Goal: Find specific page/section: Find specific page/section

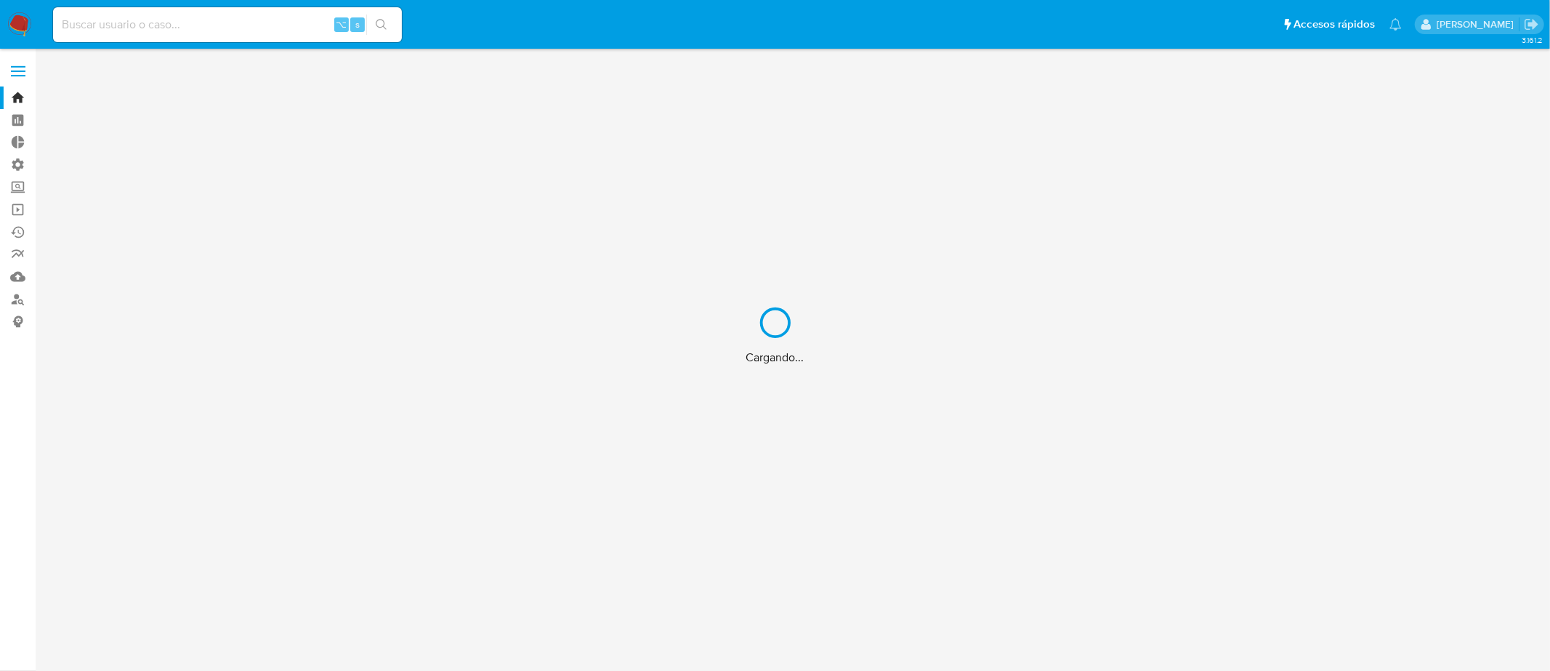
click at [86, 18] on div "Cargando..." at bounding box center [775, 335] width 1550 height 671
click at [85, 30] on div "Cargando..." at bounding box center [775, 335] width 1550 height 671
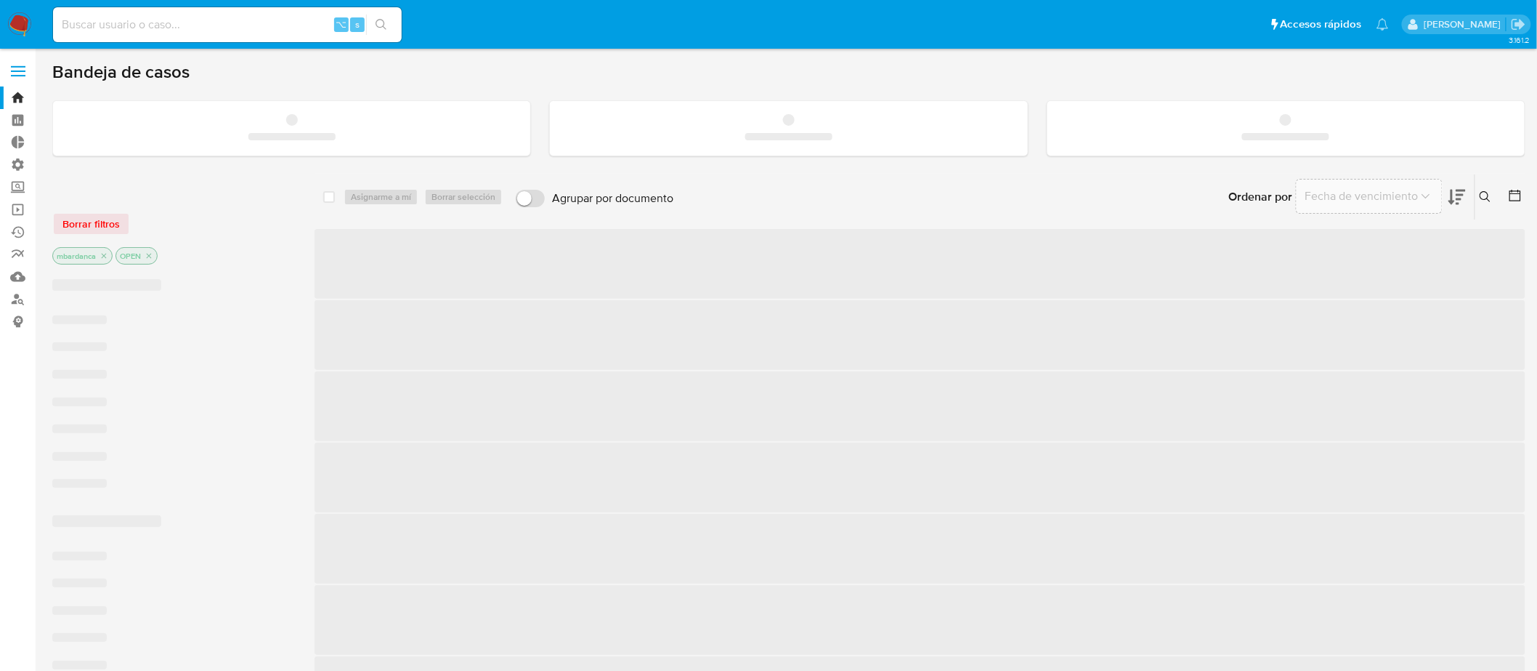
click at [93, 23] on input at bounding box center [227, 24] width 349 height 19
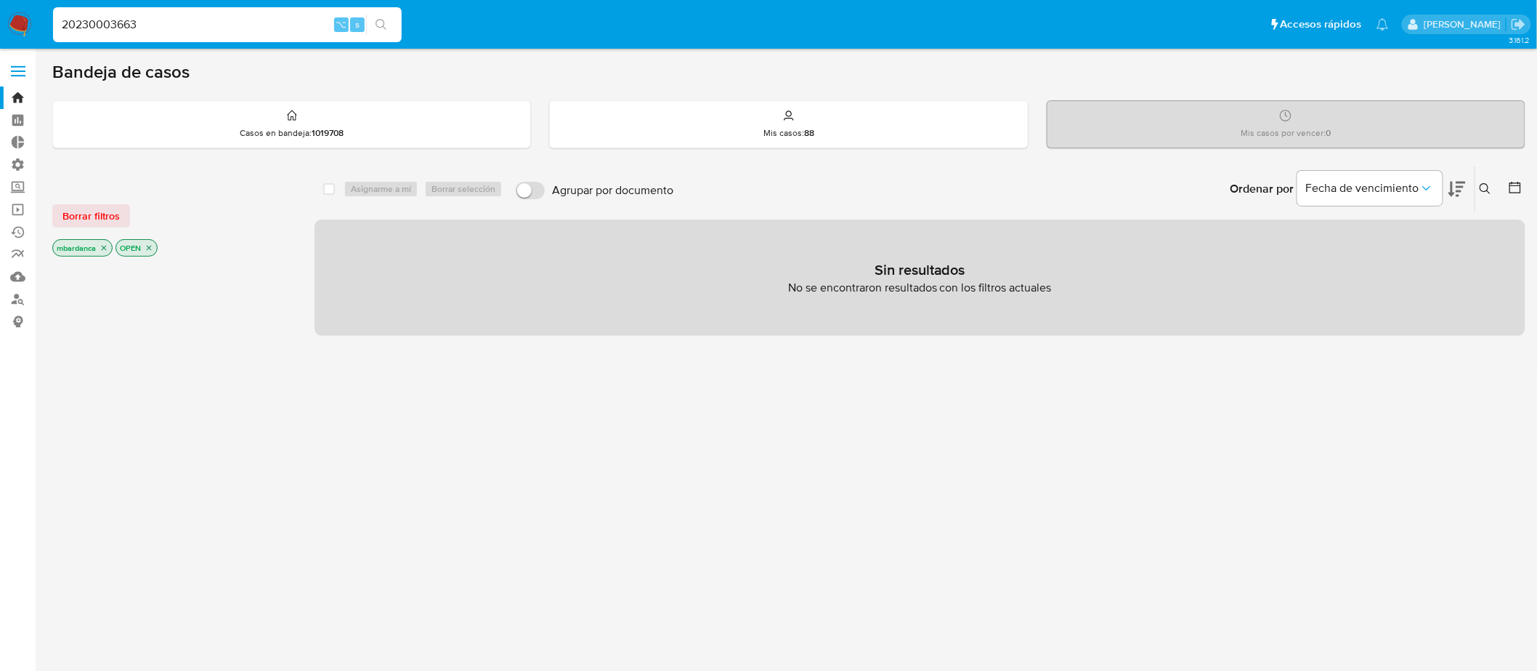
drag, startPoint x: 155, startPoint y: 27, endPoint x: -21, endPoint y: 9, distance: 176.7
click at [0, 9] on html "20230003663 ⌥ s Accesos rápidos Presiona las siguientes teclas para acceder a a…" at bounding box center [768, 442] width 1537 height 885
drag, startPoint x: 219, startPoint y: 28, endPoint x: 20, endPoint y: 22, distance: 199.9
click at [20, 22] on nav "11126 ⌥ s Accesos rápidos Presiona las siguientes teclas para acceder a algunas…" at bounding box center [768, 24] width 1537 height 49
type input "[EMAIL_ADDRESS][DOMAIN_NAME]"
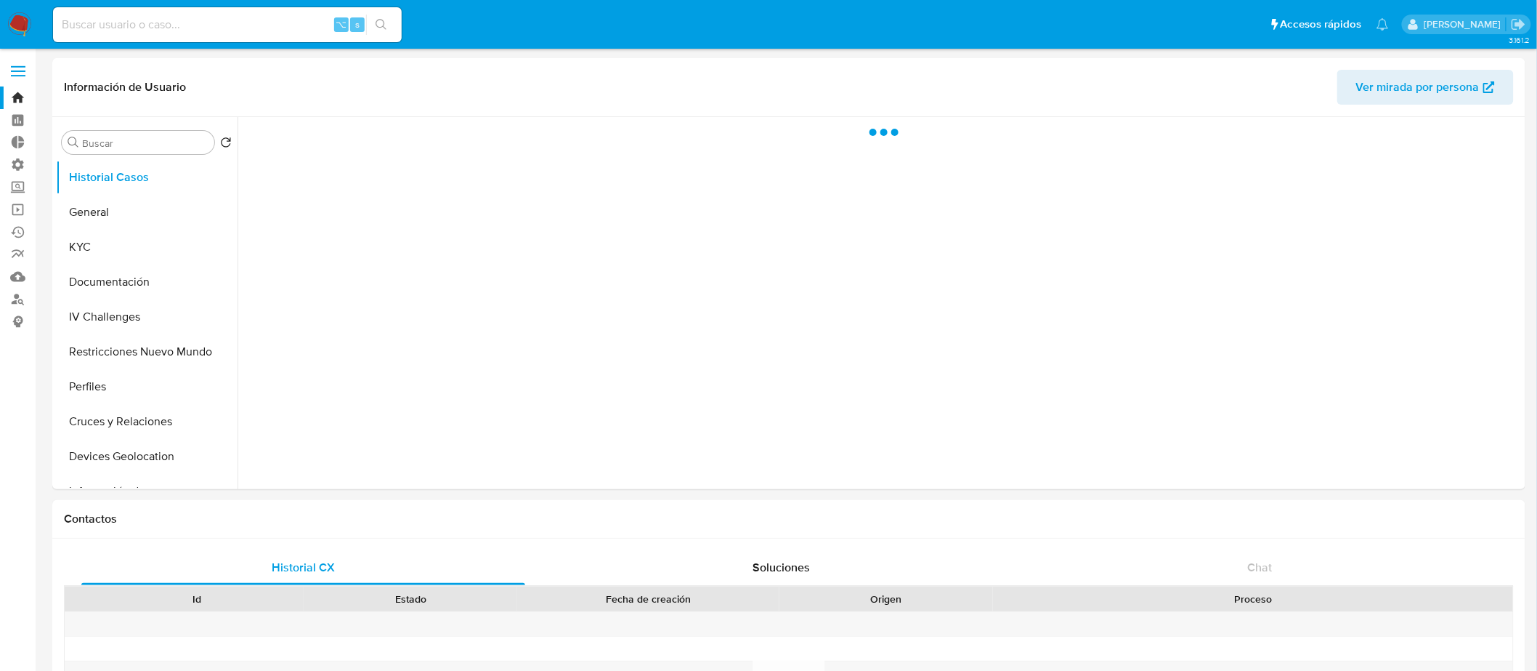
select select "10"
